Goal: Task Accomplishment & Management: Use online tool/utility

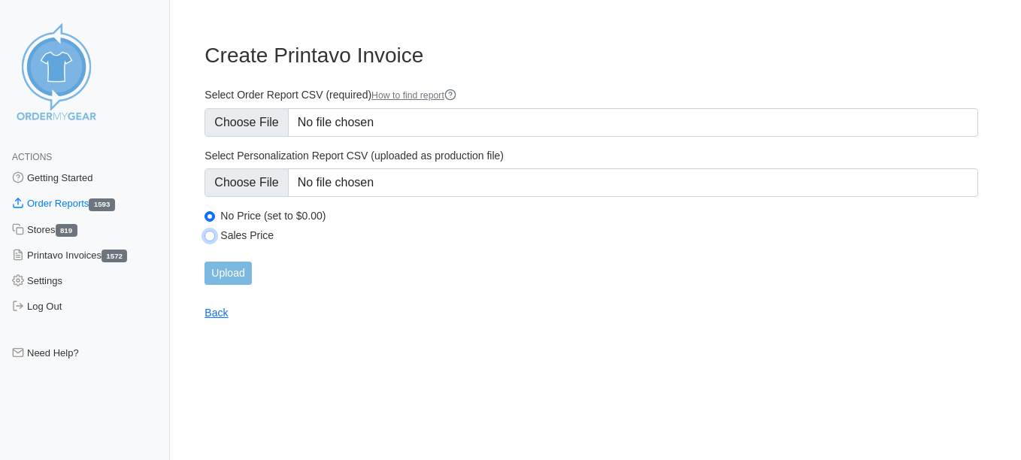
click at [211, 238] on input "Sales Price" at bounding box center [210, 236] width 11 height 11
radio input "true"
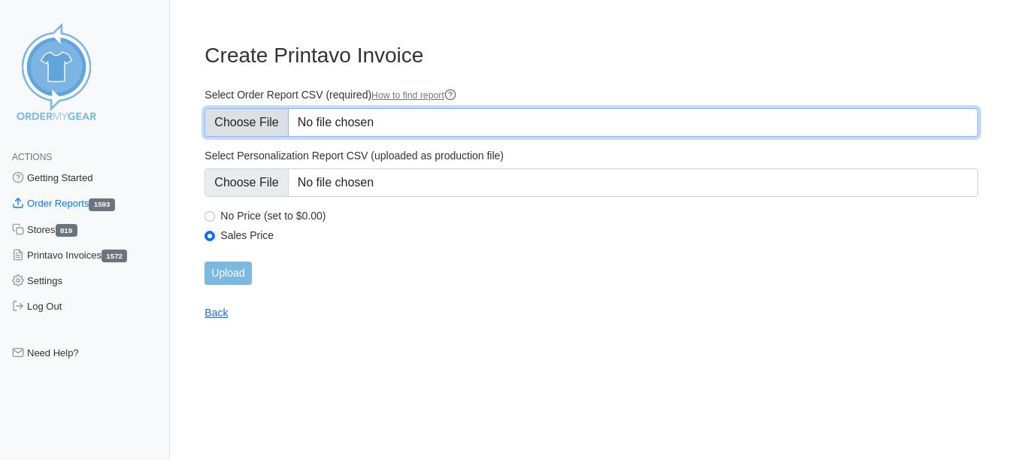
click at [230, 126] on input "Select Order Report CSV (required) How to find report" at bounding box center [592, 122] width 774 height 29
type input "C:\fakepath\Z6GGQ_order_report (7)FWSC.csv"
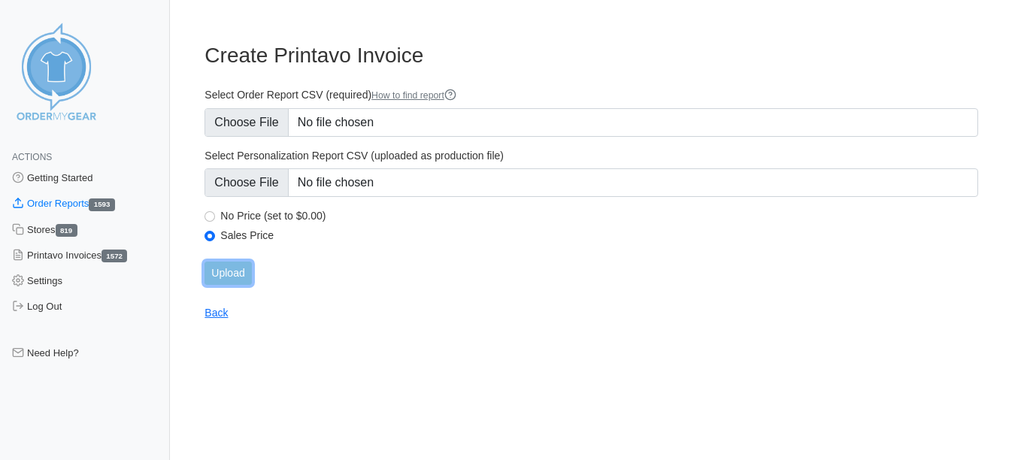
click at [251, 272] on input "Upload" at bounding box center [228, 273] width 47 height 23
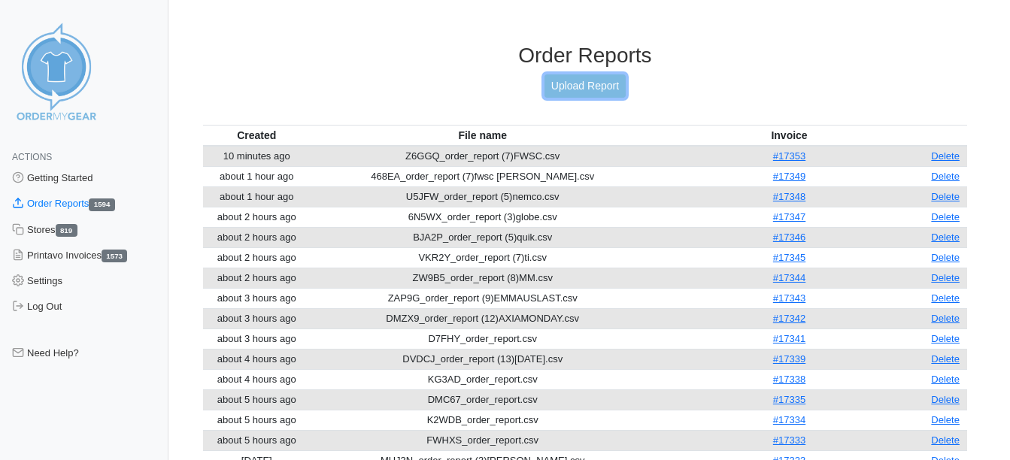
click at [582, 87] on link "Upload Report" at bounding box center [585, 85] width 81 height 23
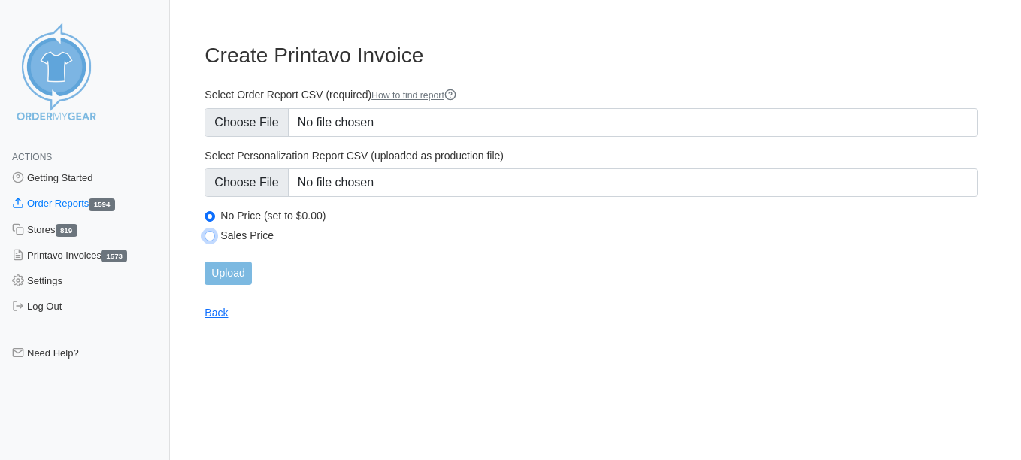
click at [210, 241] on input "Sales Price" at bounding box center [210, 236] width 11 height 11
radio input "true"
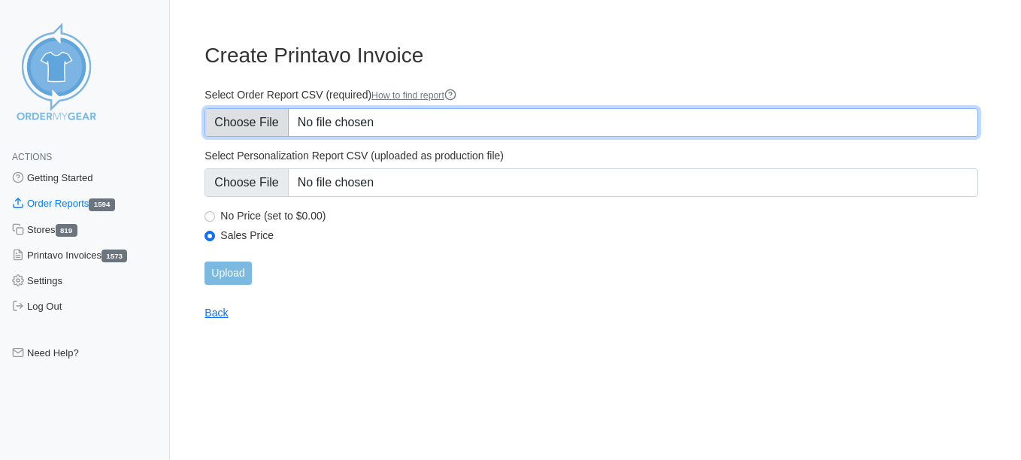
click at [246, 126] on input "Select Order Report CSV (required) How to find report" at bounding box center [592, 122] width 774 height 29
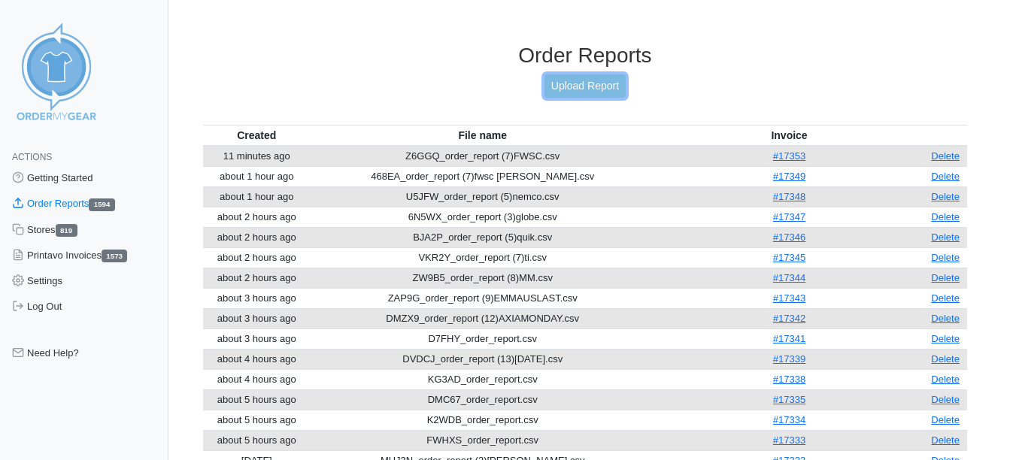
click at [561, 86] on link "Upload Report" at bounding box center [585, 85] width 81 height 23
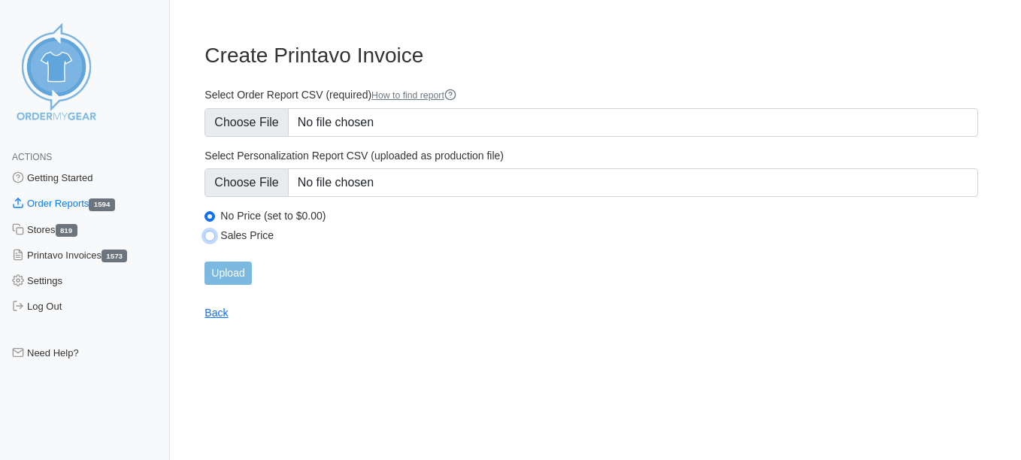
click at [210, 239] on input "Sales Price" at bounding box center [210, 236] width 11 height 11
radio input "true"
click at [256, 105] on div "Select Order Report CSV (required) How to find report" at bounding box center [592, 112] width 774 height 49
click at [251, 138] on form "Select Order Report CSV (required) How to find report Select Personalization Re…" at bounding box center [592, 186] width 774 height 197
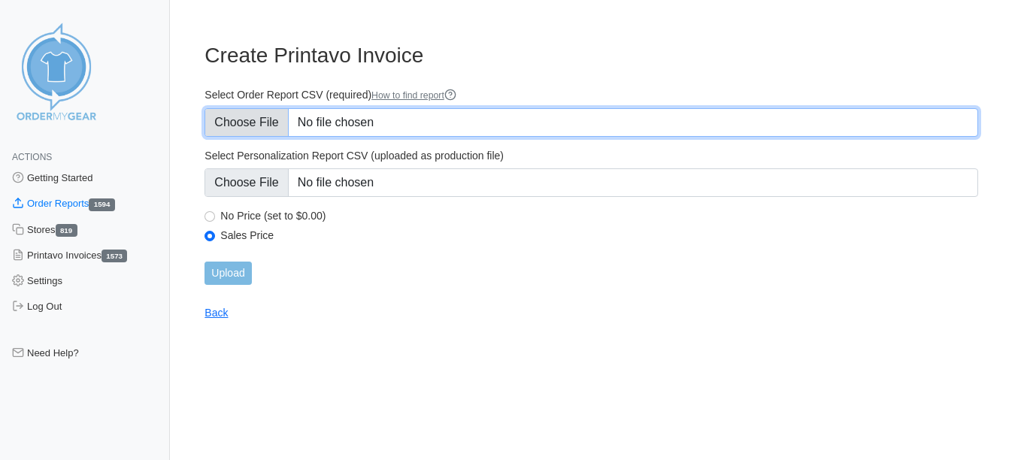
click at [254, 129] on input "Select Order Report CSV (required) How to find report" at bounding box center [592, 122] width 774 height 29
type input "C:\fakepath\3SSWE_order_report (9)ODANIEL.csv"
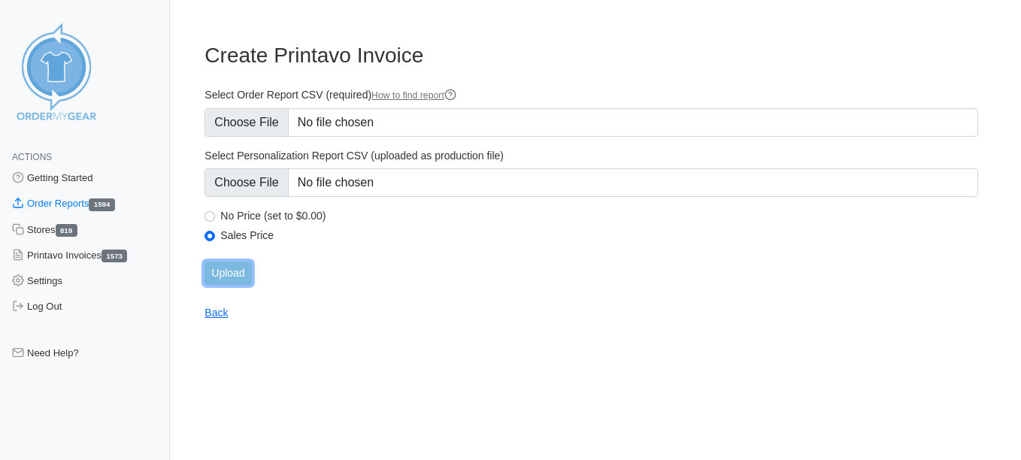
click at [247, 276] on input "Upload" at bounding box center [228, 273] width 47 height 23
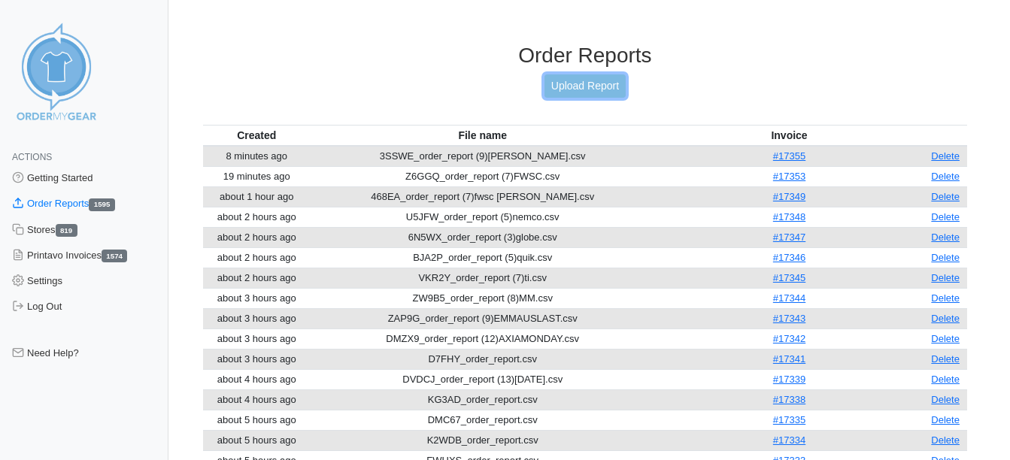
click at [590, 84] on link "Upload Report" at bounding box center [585, 85] width 81 height 23
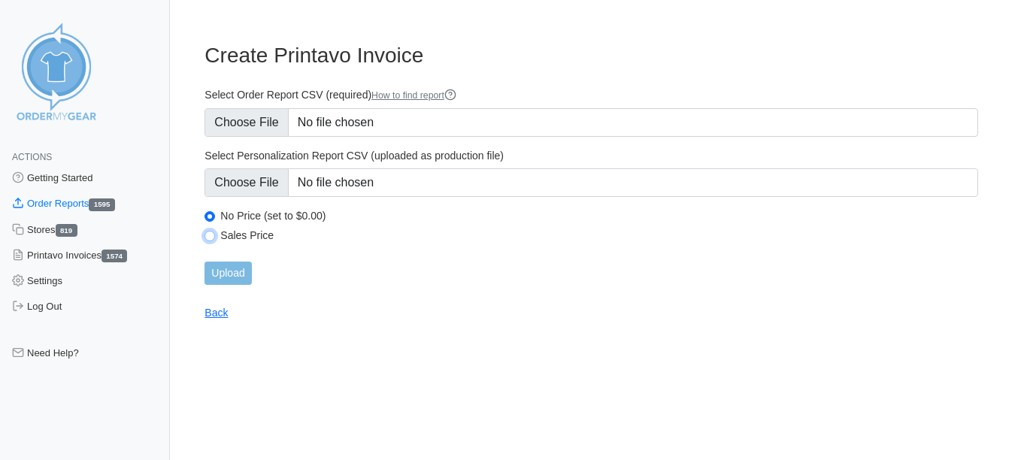
click at [209, 232] on input "Sales Price" at bounding box center [210, 236] width 11 height 11
radio input "true"
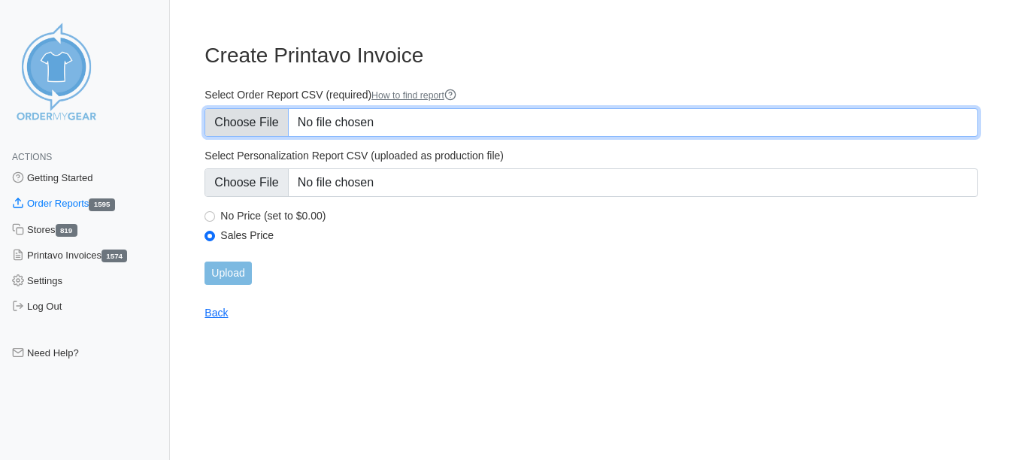
click at [245, 129] on input "Select Order Report CSV (required) How to find report" at bounding box center [592, 122] width 774 height 29
type input "C:\fakepath\2SMQ6_order_report (6)allen.csv"
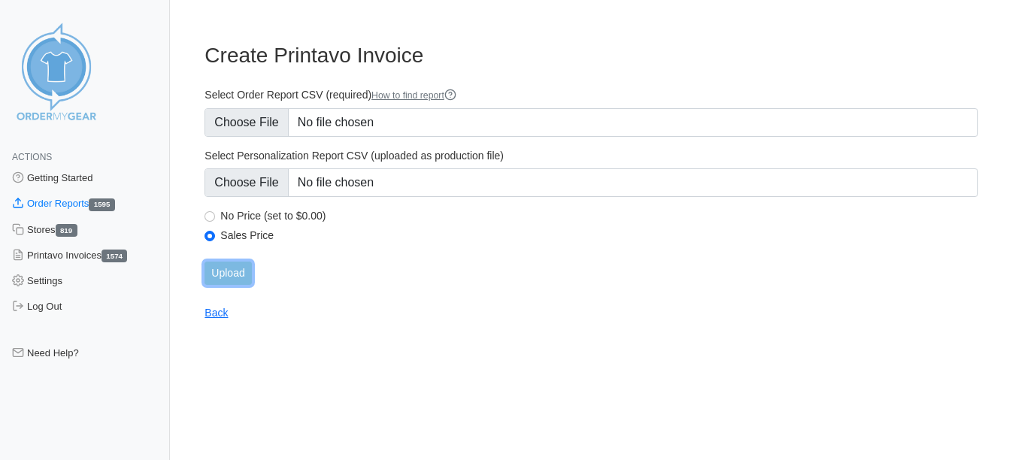
click at [231, 274] on input "Upload" at bounding box center [228, 273] width 47 height 23
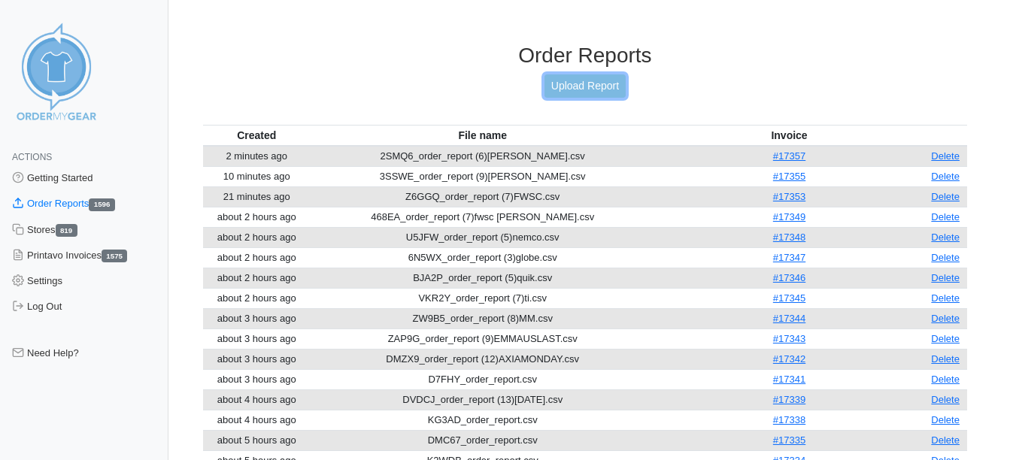
click at [601, 80] on link "Upload Report" at bounding box center [585, 85] width 81 height 23
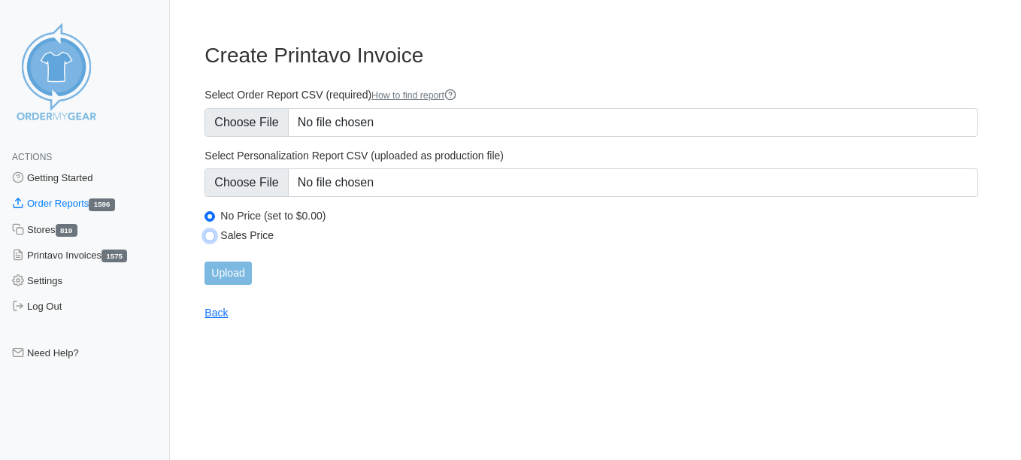
click at [208, 238] on input "Sales Price" at bounding box center [210, 236] width 11 height 11
radio input "true"
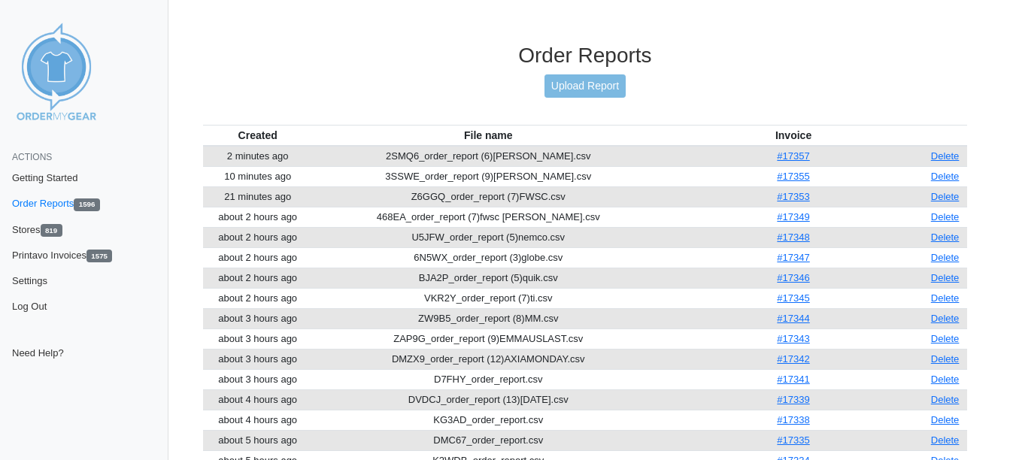
click at [591, 73] on div "Order Reports Upload Report" at bounding box center [585, 84] width 764 height 82
click at [587, 83] on link "Upload Report" at bounding box center [585, 85] width 81 height 23
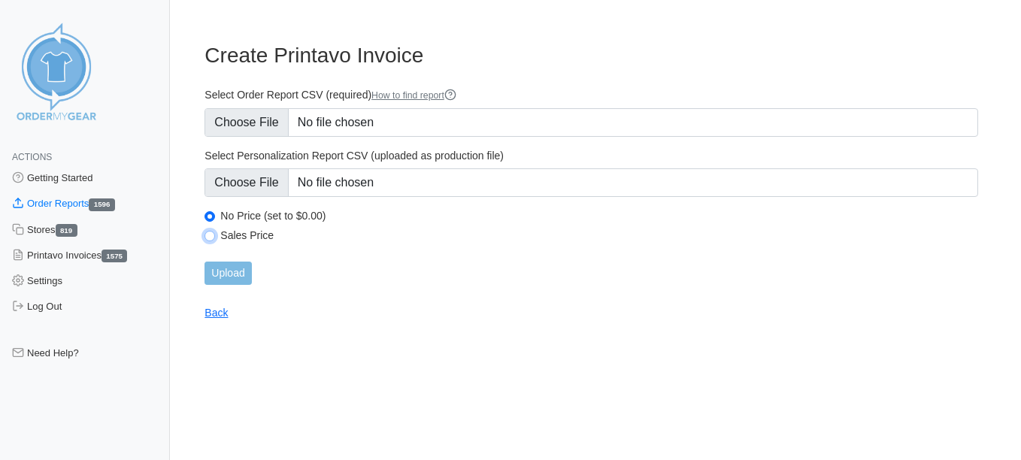
click at [211, 236] on input "Sales Price" at bounding box center [210, 236] width 11 height 11
radio input "true"
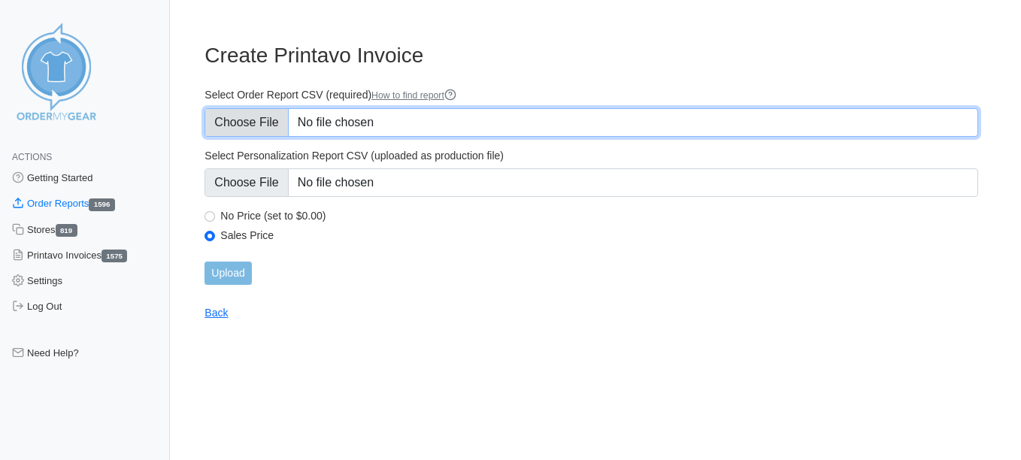
click at [244, 118] on input "Select Order Report CSV (required) How to find report" at bounding box center [592, 122] width 774 height 29
type input "C:\fakepath\2SMQ6_order_report (6)allen.csv"
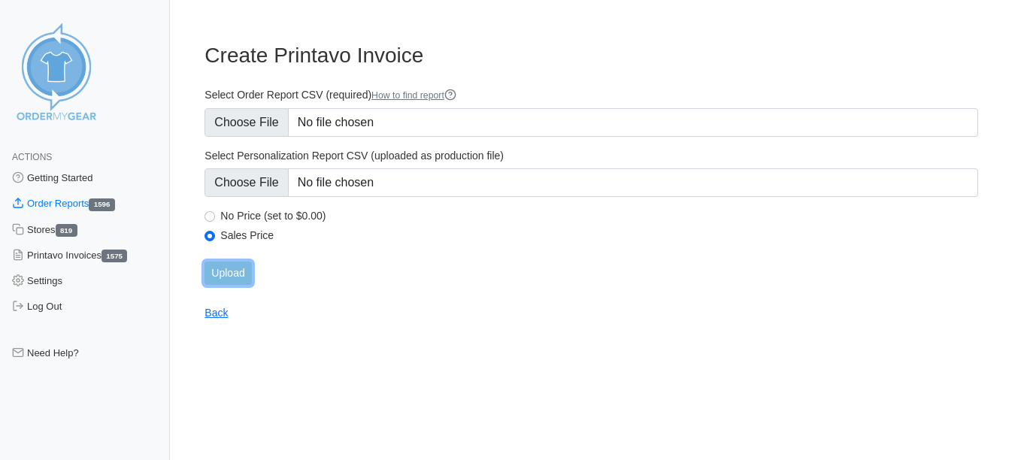
click at [224, 272] on input "Upload" at bounding box center [228, 273] width 47 height 23
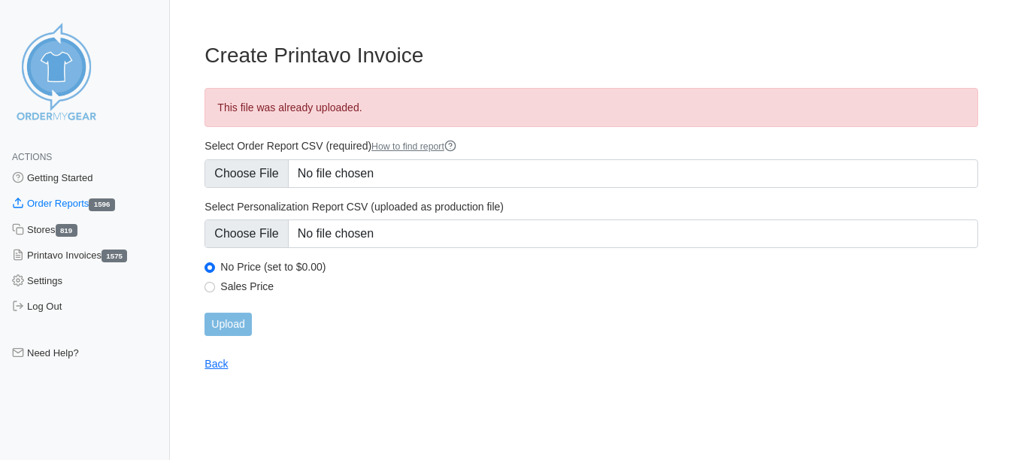
click at [204, 282] on main "Create Printavo Invoice This file was already uploaded. Select Order Report CSV…" at bounding box center [592, 198] width 810 height 346
click at [213, 290] on input "Sales Price" at bounding box center [210, 287] width 11 height 11
radio input "true"
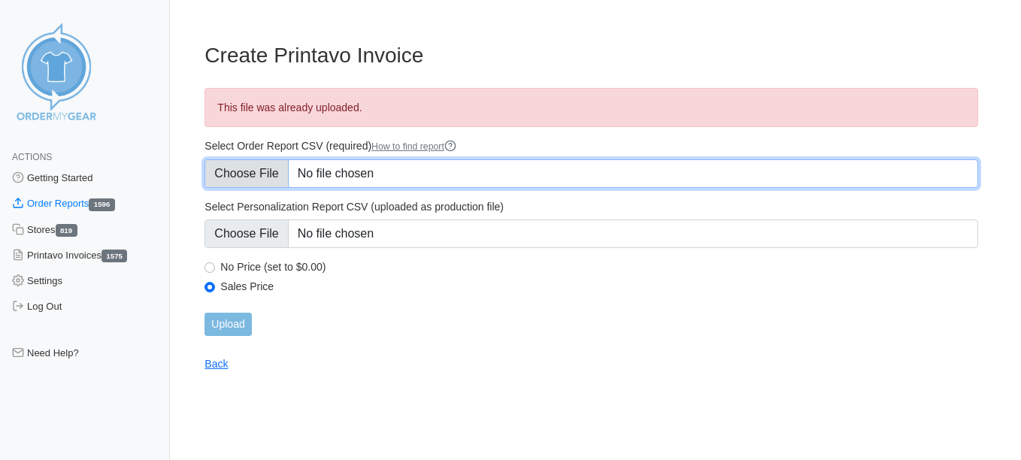
click at [231, 161] on input "Select Order Report CSV (required) How to find report" at bounding box center [592, 173] width 774 height 29
type input "C:\fakepath\JWRUX_order_report (3)montessori.csv"
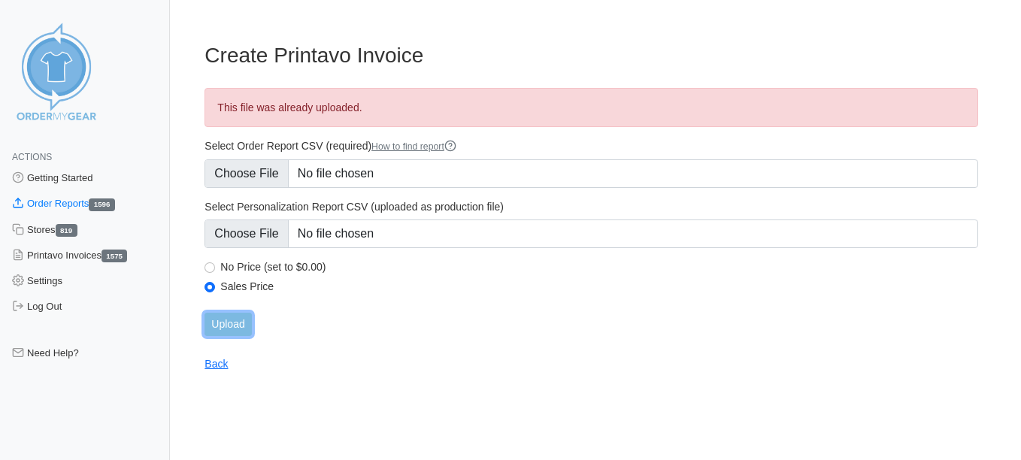
click at [230, 326] on input "Upload" at bounding box center [228, 324] width 47 height 23
